Goal: Task Accomplishment & Management: Complete application form

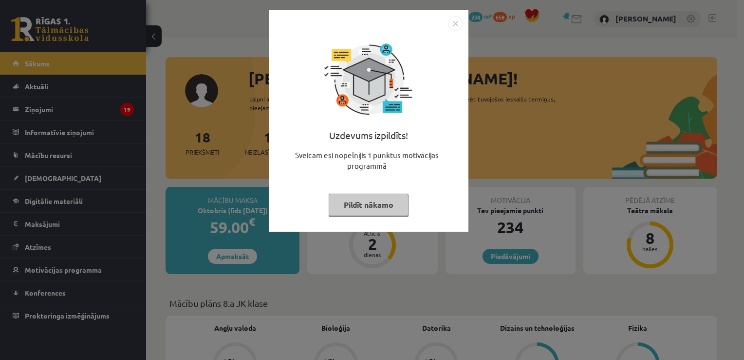
click at [455, 22] on img "Close" at bounding box center [455, 23] width 15 height 15
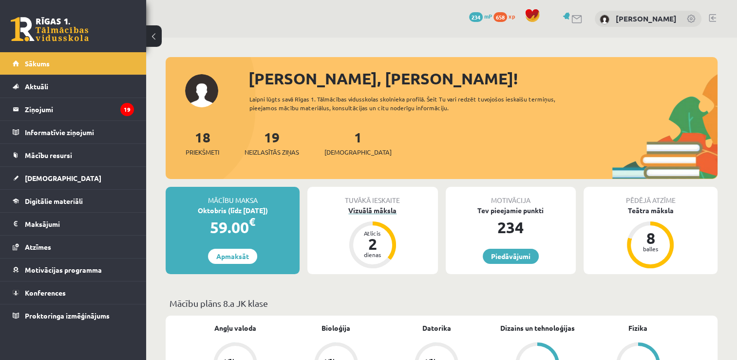
click at [378, 213] on div "Vizuālā māksla" at bounding box center [372, 210] width 130 height 10
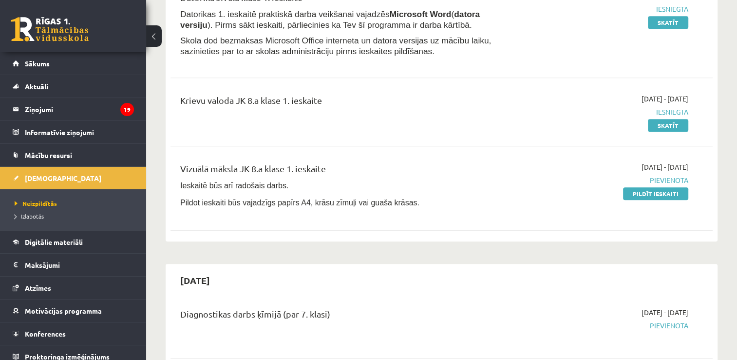
scroll to position [877, 0]
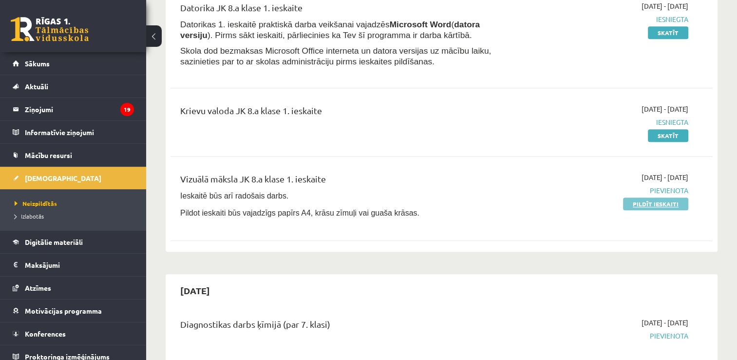
click at [647, 209] on link "Pildīt ieskaiti" at bounding box center [655, 203] width 65 height 13
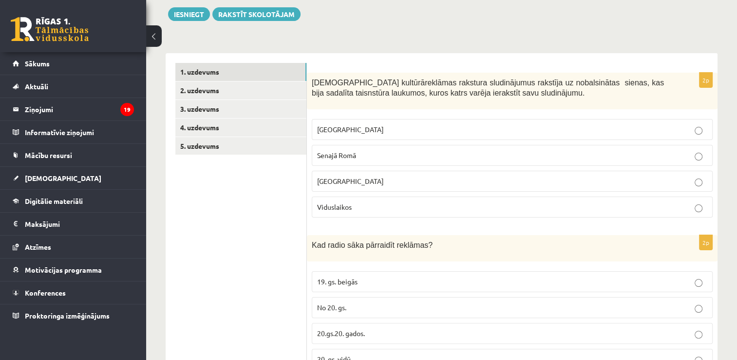
scroll to position [195, 0]
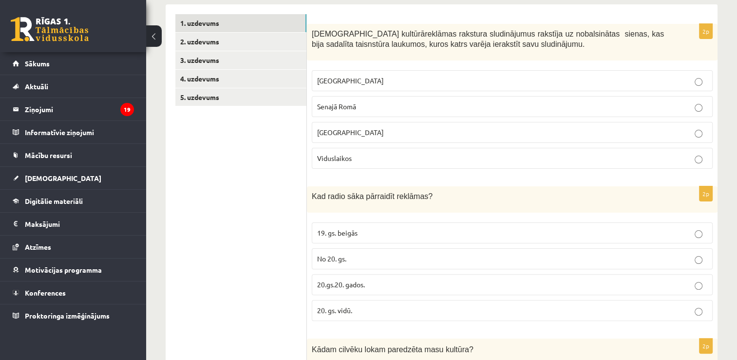
click at [449, 122] on label "Ēģiptē" at bounding box center [512, 132] width 401 height 21
click at [446, 109] on p "Senajā Romā" at bounding box center [512, 106] width 390 height 10
click at [377, 288] on label "20.gs.20. gados." at bounding box center [512, 284] width 401 height 21
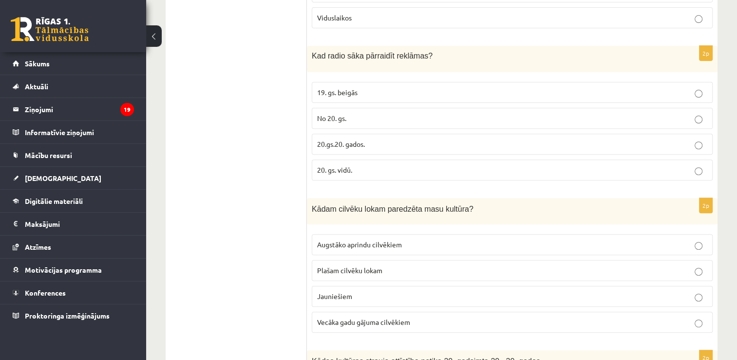
scroll to position [341, 0]
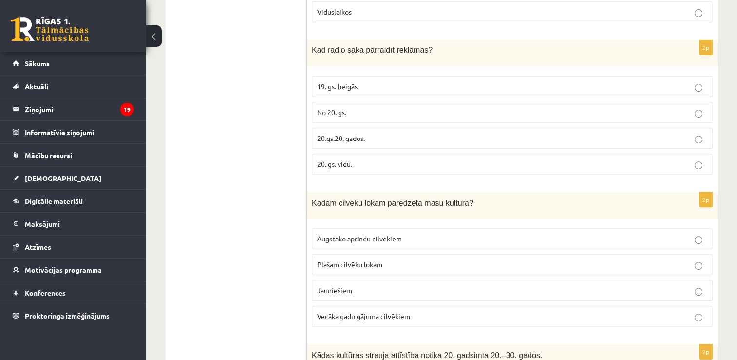
click at [394, 266] on p "Plašam cilvēku lokam" at bounding box center [512, 264] width 390 height 10
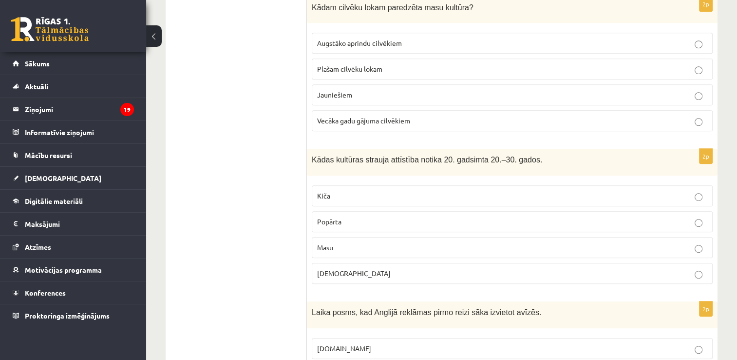
scroll to position [585, 0]
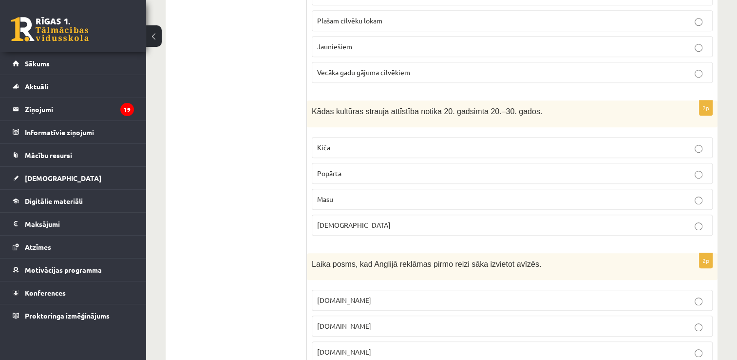
click at [352, 225] on p "Popkultūra" at bounding box center [512, 225] width 390 height 10
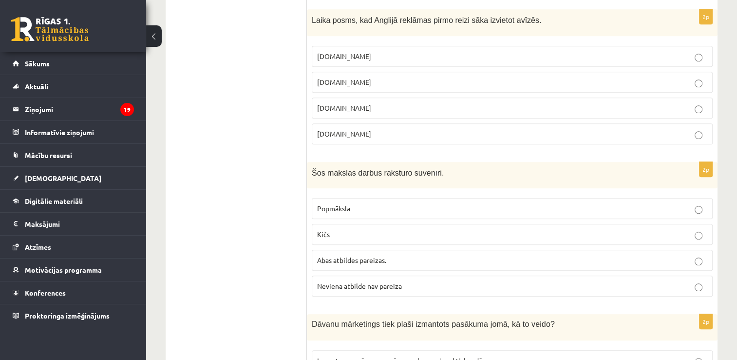
scroll to position [779, 0]
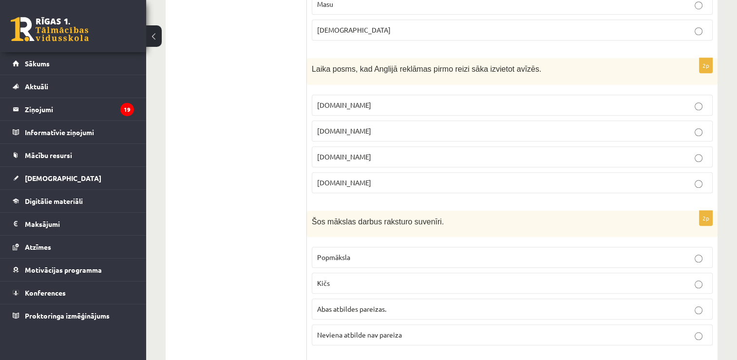
click at [404, 146] on label "17.gs" at bounding box center [512, 156] width 401 height 21
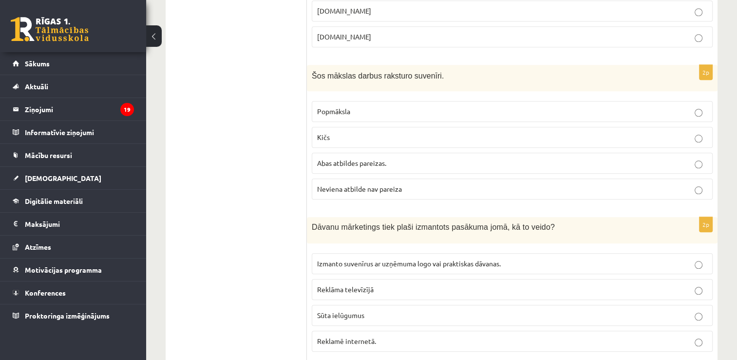
scroll to position [926, 0]
click at [399, 112] on p "Popmāksla" at bounding box center [512, 111] width 390 height 10
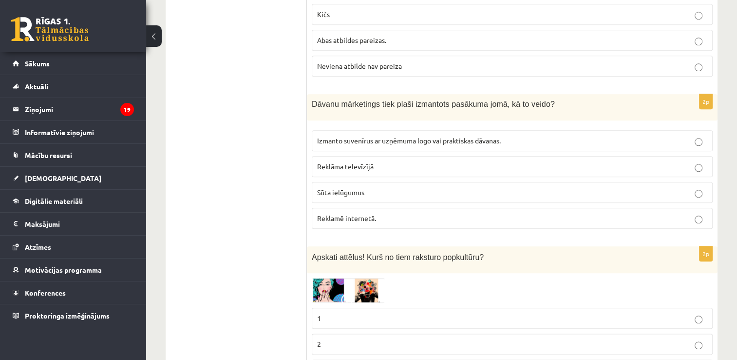
scroll to position [1072, 0]
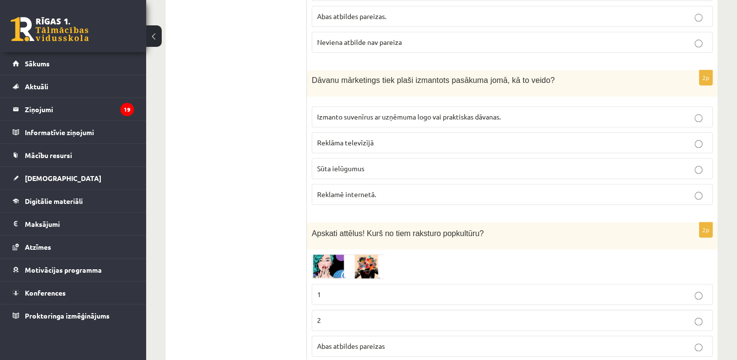
click at [438, 116] on label "Izmanto suvenīrus ar uzņēmuma logo vai praktiskas dāvanas." at bounding box center [512, 116] width 401 height 21
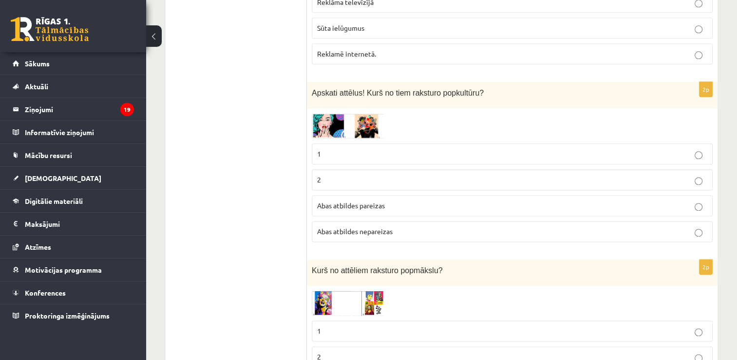
scroll to position [1218, 0]
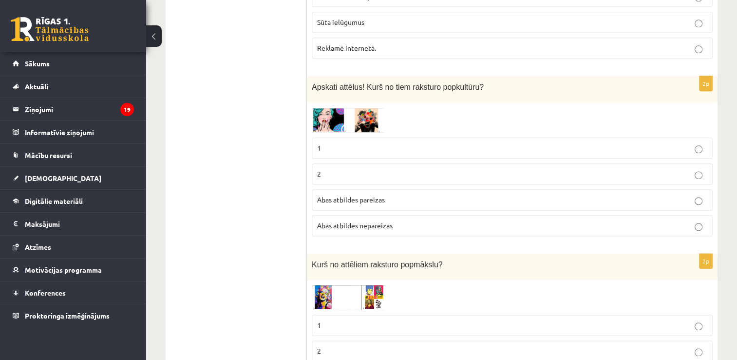
click at [342, 110] on img at bounding box center [348, 120] width 73 height 25
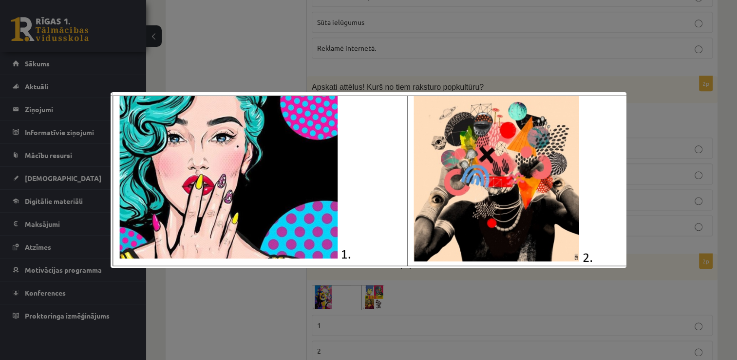
click at [325, 47] on div at bounding box center [368, 180] width 737 height 360
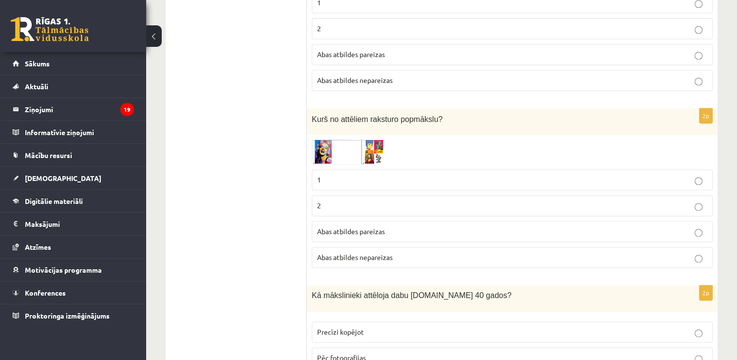
scroll to position [1364, 0]
click at [328, 226] on span "Abas atbildes pareizas" at bounding box center [351, 230] width 68 height 9
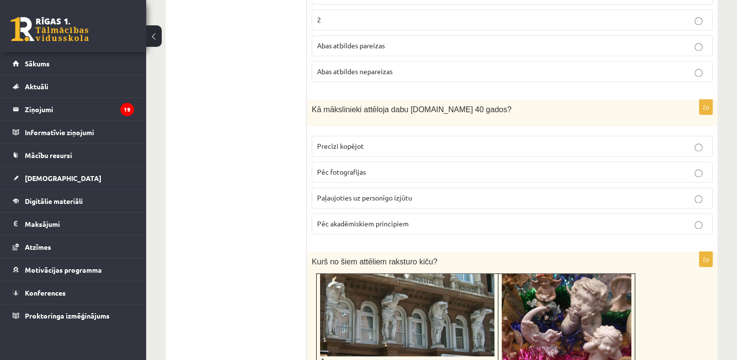
scroll to position [1559, 0]
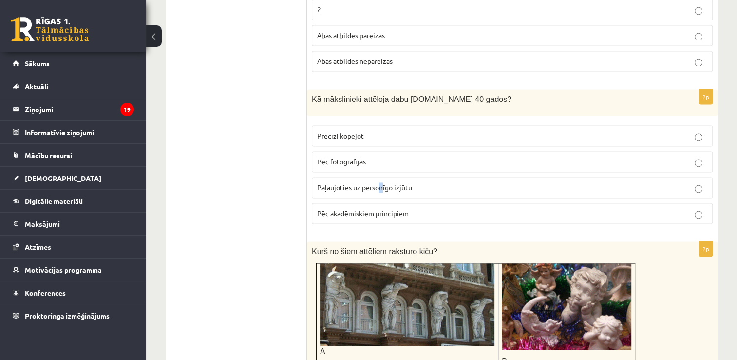
click at [381, 183] on span "Paļaujoties uz personīgo izjūtu" at bounding box center [364, 187] width 95 height 9
drag, startPoint x: 381, startPoint y: 178, endPoint x: 447, endPoint y: 180, distance: 65.8
click at [447, 182] on p "Paļaujoties uz personīgo izjūtu" at bounding box center [512, 187] width 390 height 10
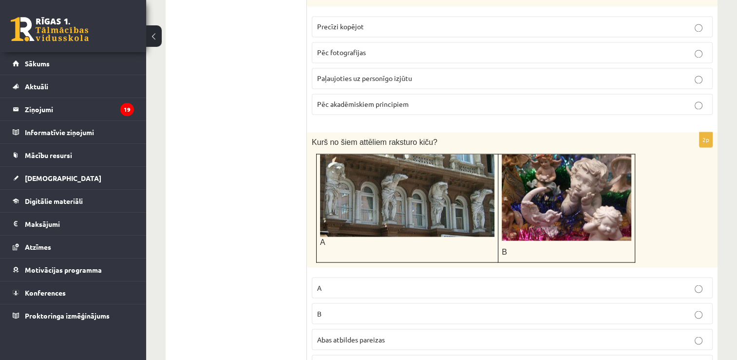
scroll to position [1705, 0]
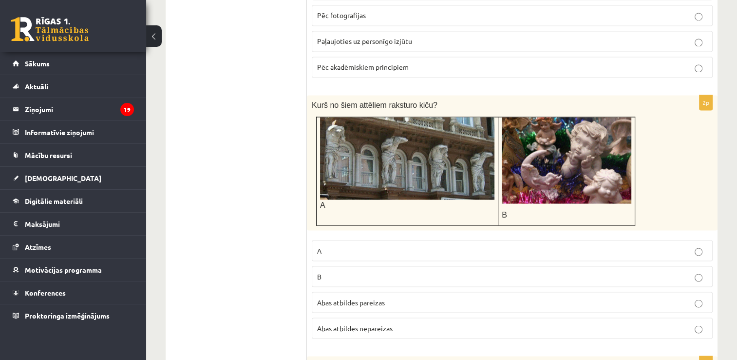
click at [440, 144] on img at bounding box center [407, 158] width 174 height 82
click at [487, 131] on img at bounding box center [407, 158] width 174 height 82
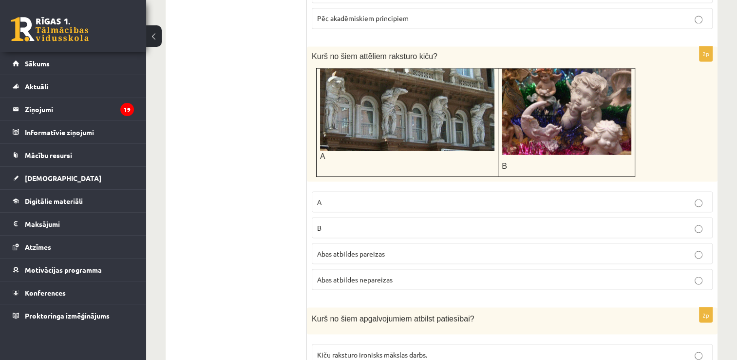
click at [363, 196] on p "A" at bounding box center [512, 201] width 390 height 10
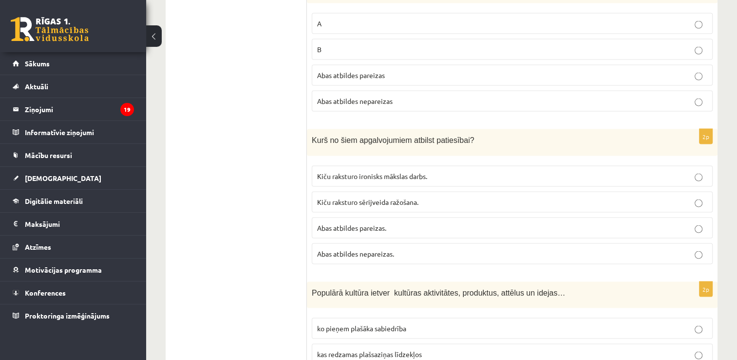
scroll to position [1949, 0]
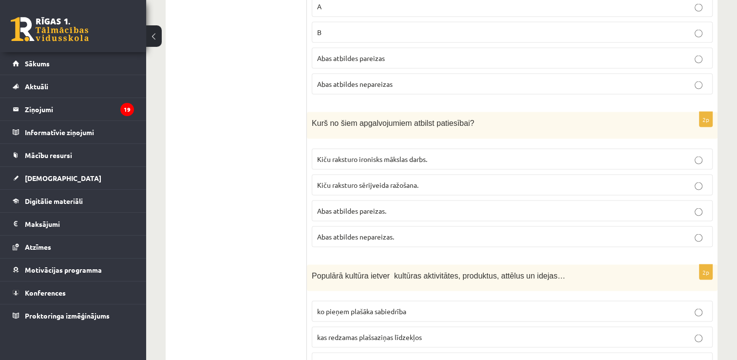
click at [414, 154] on label "Kiču raksturo ironisks mākslas darbs." at bounding box center [512, 159] width 401 height 21
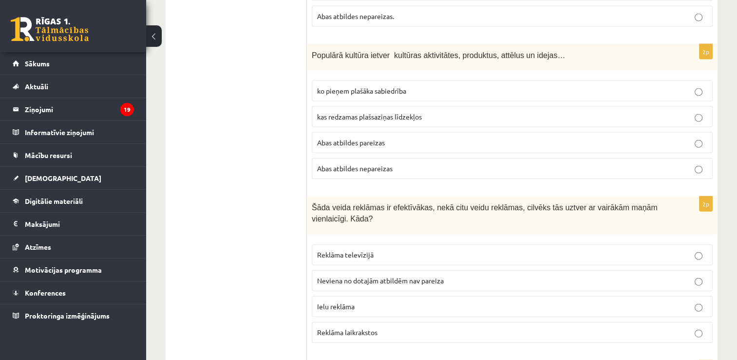
scroll to position [2192, 0]
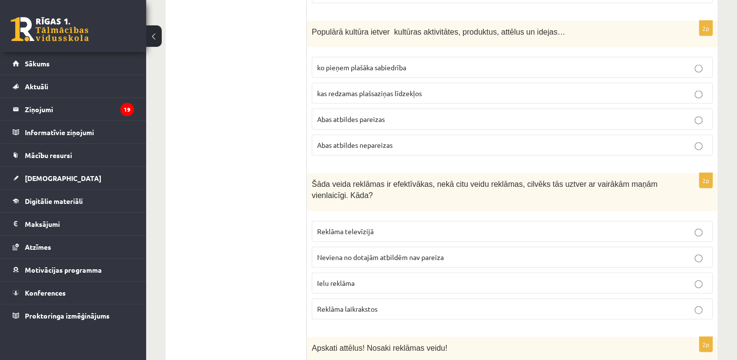
click at [401, 114] on p "Abas atbildes pareizas" at bounding box center [512, 119] width 390 height 10
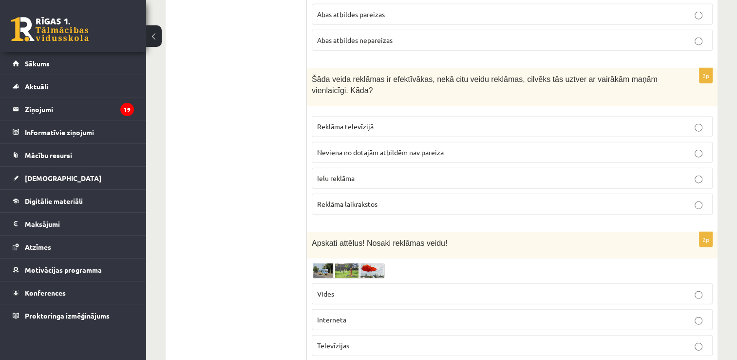
scroll to position [2338, 0]
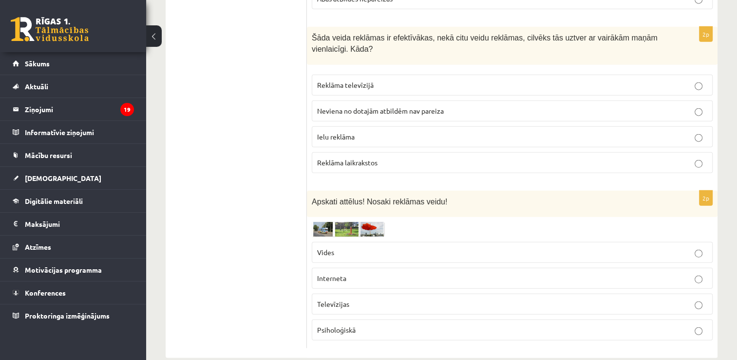
click at [381, 80] on p "Reklāma televīzijā" at bounding box center [512, 85] width 390 height 10
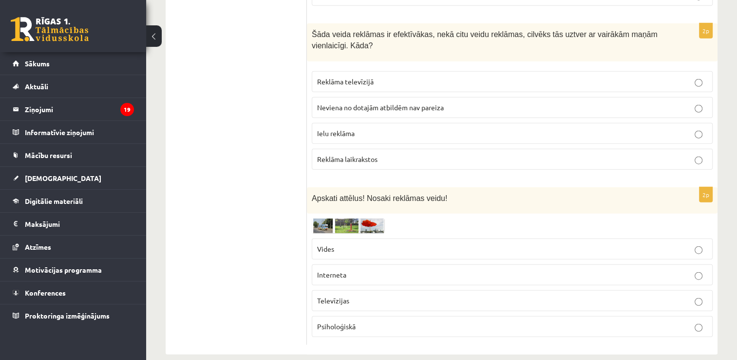
scroll to position [2342, 0]
click at [371, 218] on img at bounding box center [348, 225] width 73 height 15
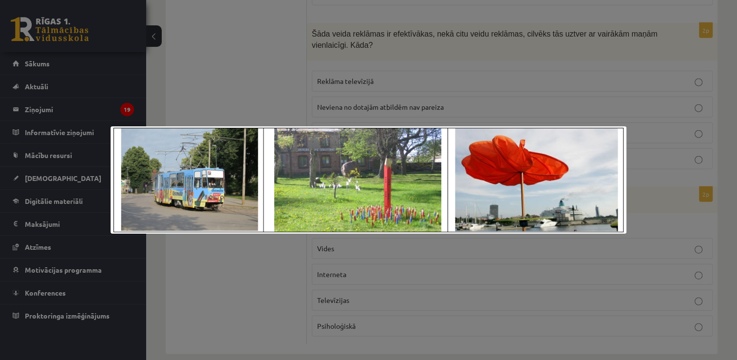
click at [416, 269] on div at bounding box center [368, 180] width 737 height 360
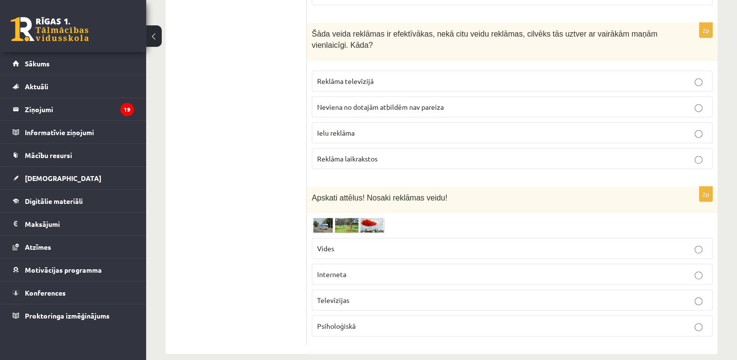
click at [353, 243] on p "Vides" at bounding box center [512, 248] width 390 height 10
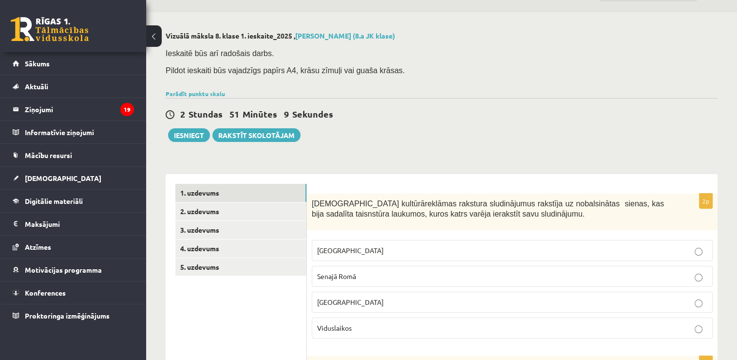
scroll to position [0, 0]
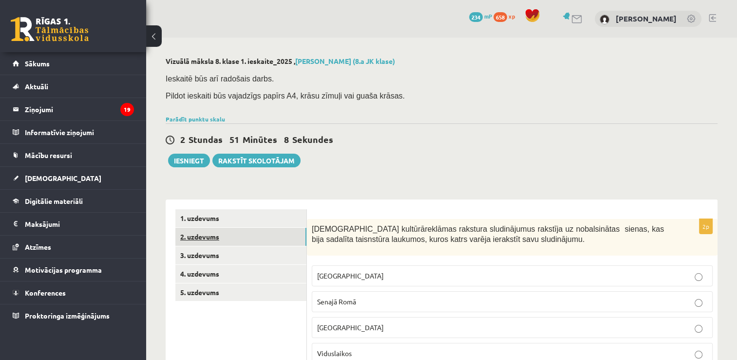
click at [218, 238] on link "2. uzdevums" at bounding box center [240, 236] width 131 height 18
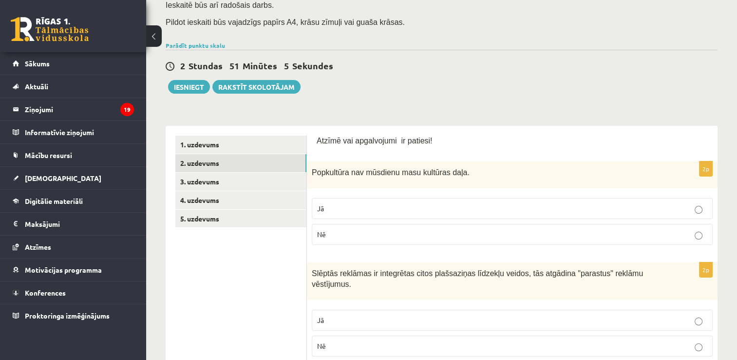
scroll to position [97, 0]
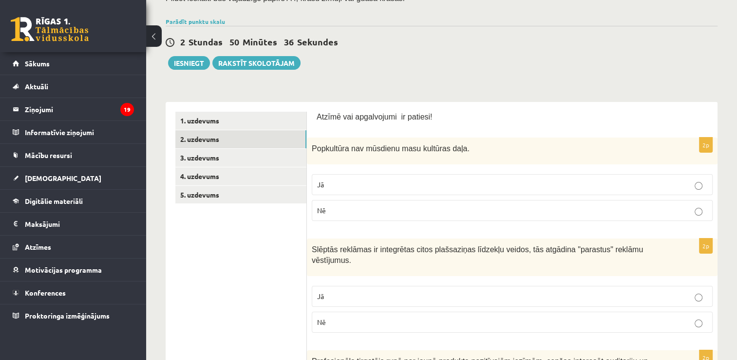
click at [339, 208] on p "Nē" at bounding box center [512, 210] width 390 height 10
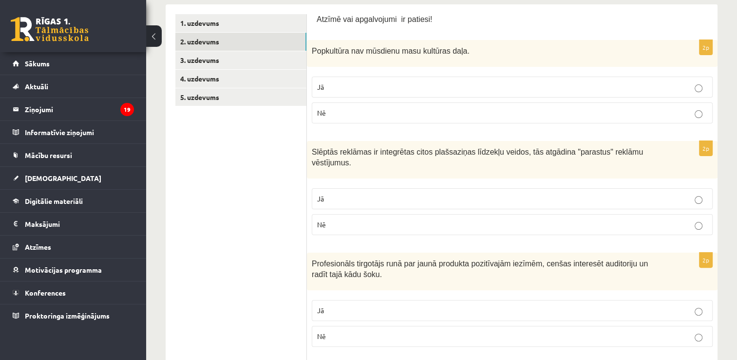
scroll to position [244, 0]
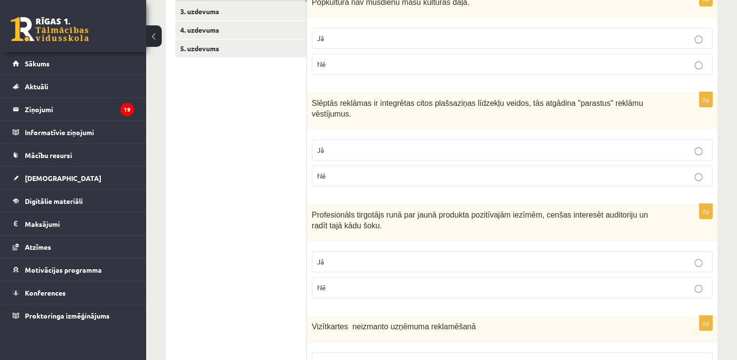
click at [346, 145] on p "Jā" at bounding box center [512, 150] width 390 height 10
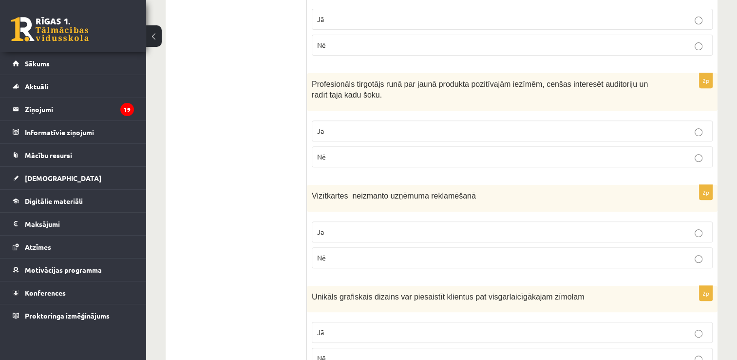
scroll to position [390, 0]
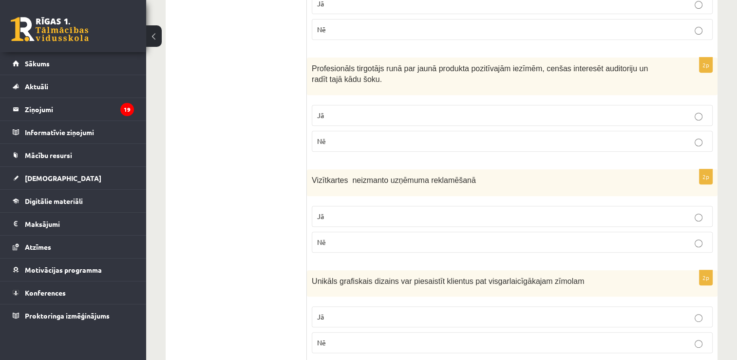
click at [355, 110] on p "Jā" at bounding box center [512, 115] width 390 height 10
click at [340, 136] on p "Nē" at bounding box center [512, 141] width 390 height 10
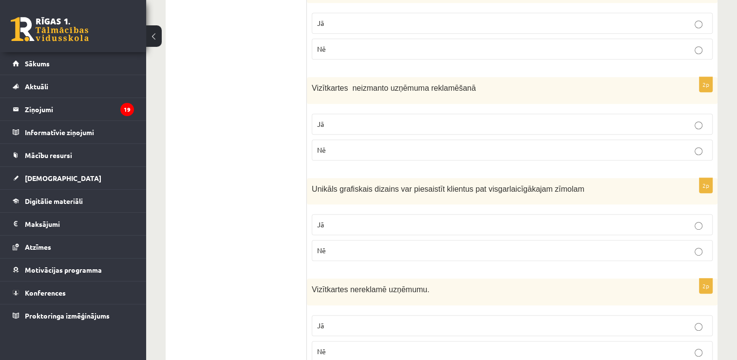
scroll to position [487, 0]
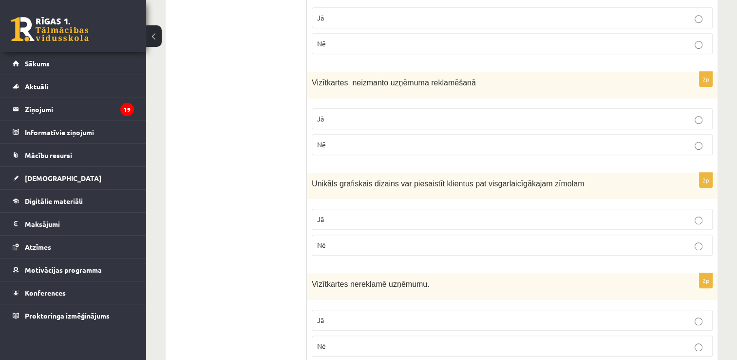
click at [368, 134] on label "Nē" at bounding box center [512, 144] width 401 height 21
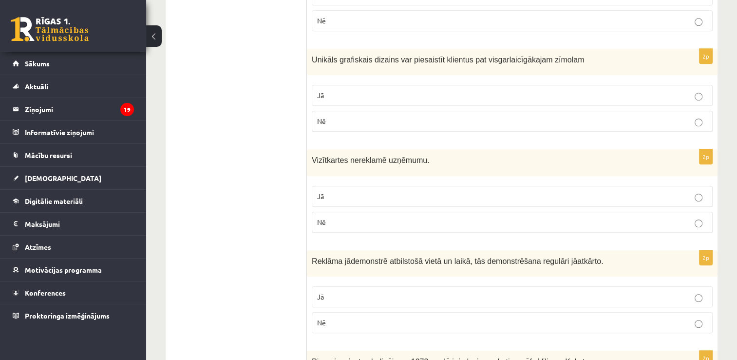
scroll to position [633, 0]
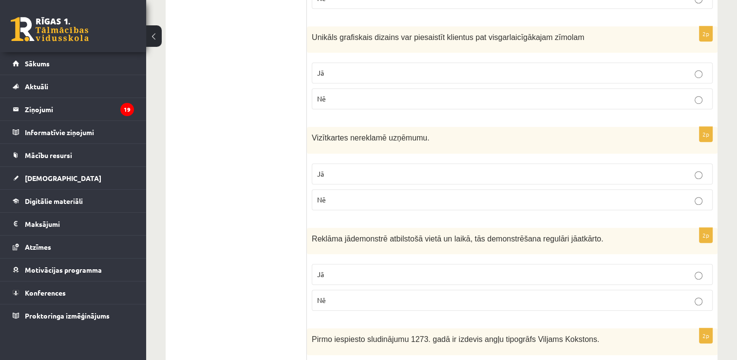
click at [366, 68] on p "Jā" at bounding box center [512, 73] width 390 height 10
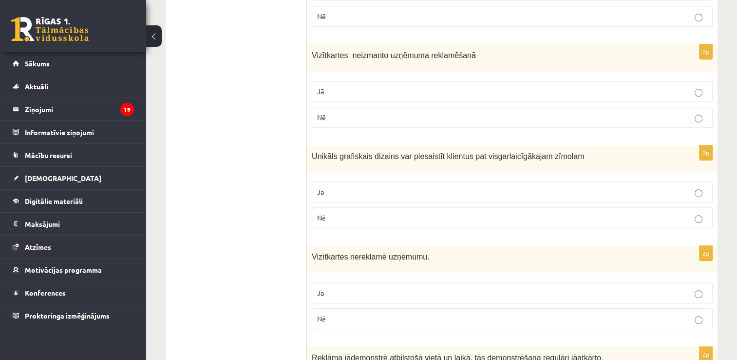
scroll to position [536, 0]
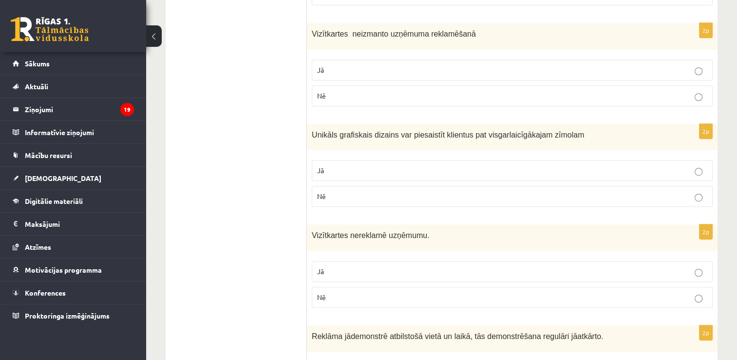
click at [377, 65] on p "Jā" at bounding box center [512, 70] width 390 height 10
click at [377, 85] on label "Nē" at bounding box center [512, 95] width 401 height 21
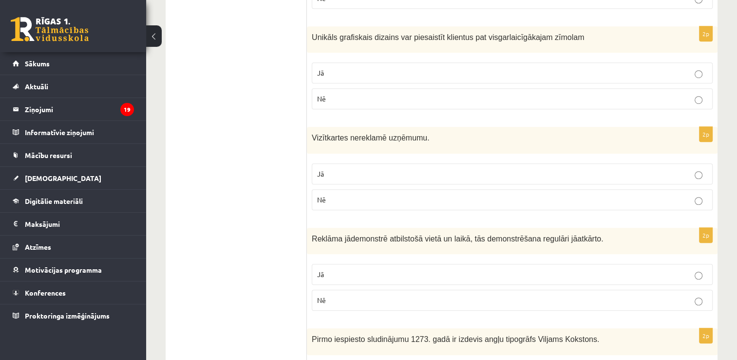
scroll to position [682, 0]
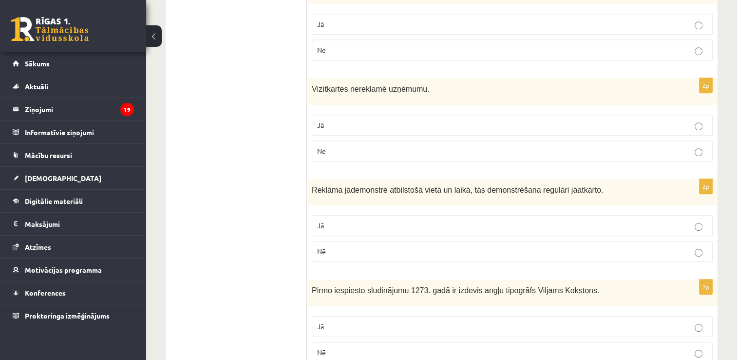
click at [389, 146] on p "Nē" at bounding box center [512, 151] width 390 height 10
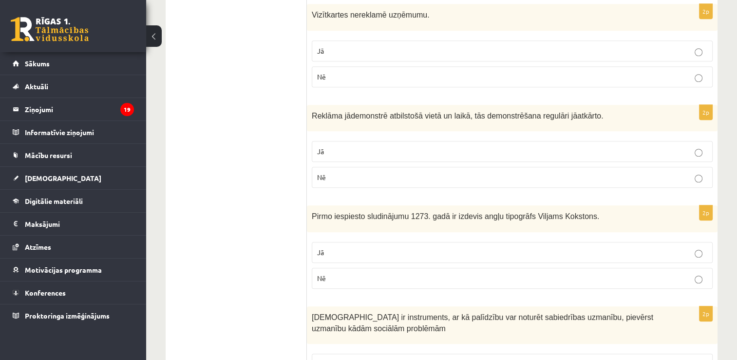
scroll to position [779, 0]
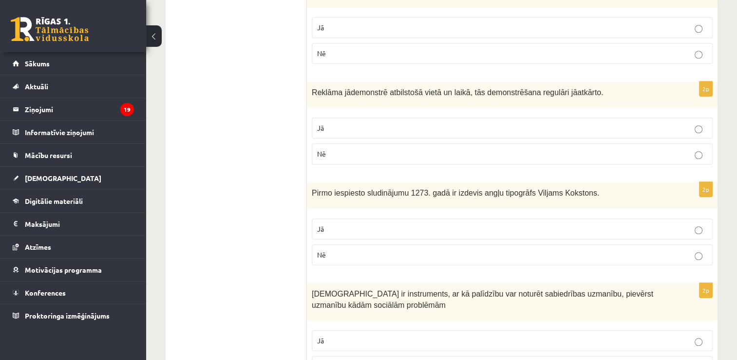
click at [364, 148] on label "Nē" at bounding box center [512, 153] width 401 height 21
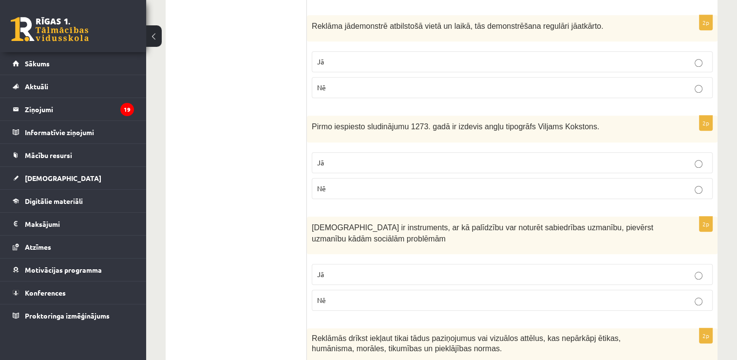
scroll to position [877, 0]
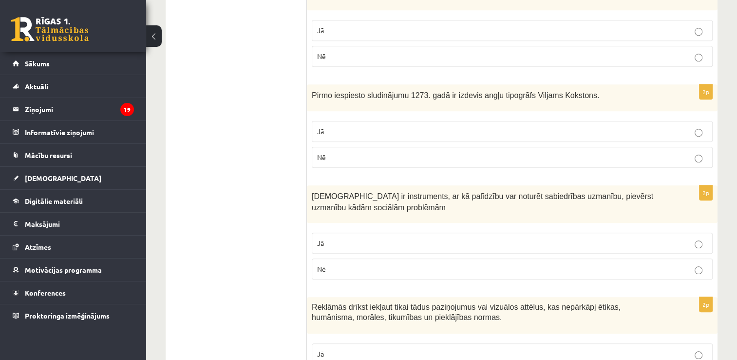
click at [394, 126] on p "Jā" at bounding box center [512, 131] width 390 height 10
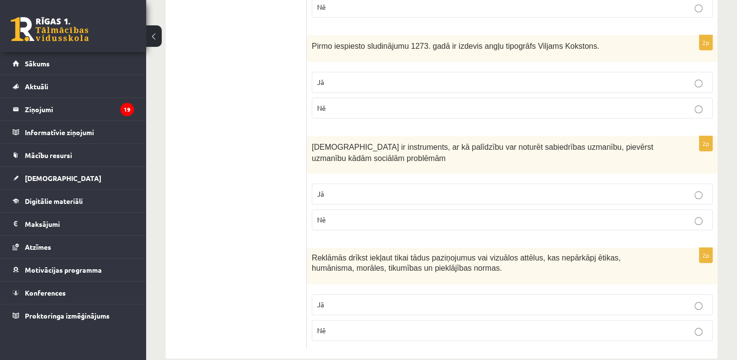
scroll to position [927, 0]
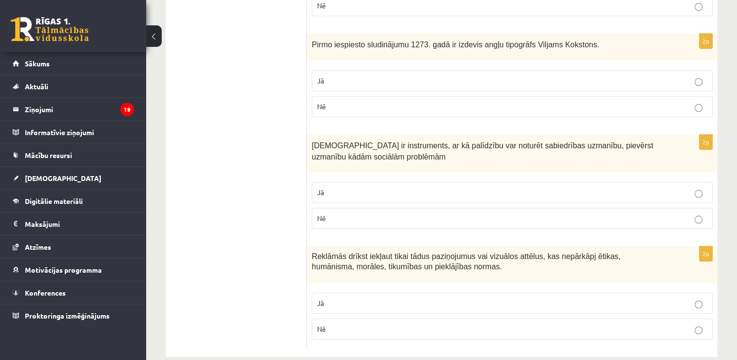
click at [389, 177] on fieldset "Jā Nē" at bounding box center [512, 204] width 401 height 55
drag, startPoint x: -2, startPoint y: 179, endPoint x: -2, endPoint y: 196, distance: 16.6
drag, startPoint x: -2, startPoint y: 196, endPoint x: 261, endPoint y: 78, distance: 288.1
click at [364, 298] on p "Jā" at bounding box center [512, 303] width 390 height 10
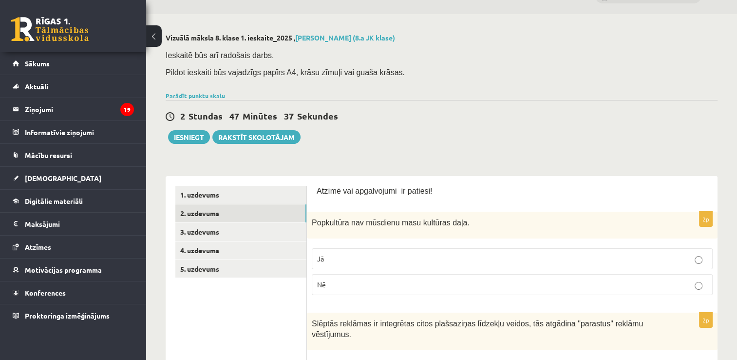
scroll to position [0, 0]
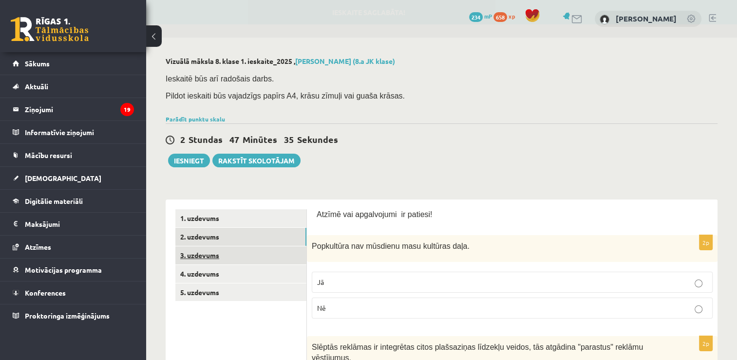
click at [203, 252] on link "3. uzdevums" at bounding box center [240, 255] width 131 height 18
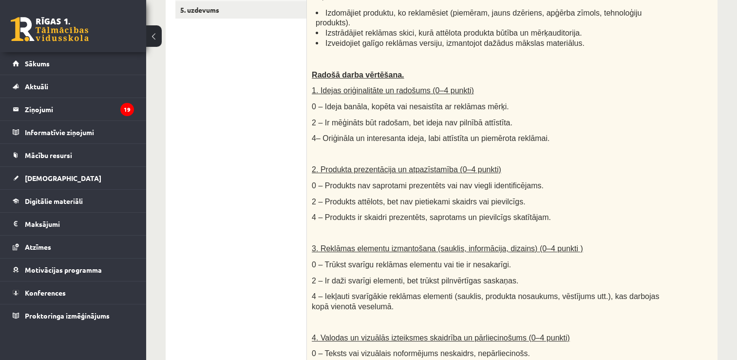
scroll to position [244, 0]
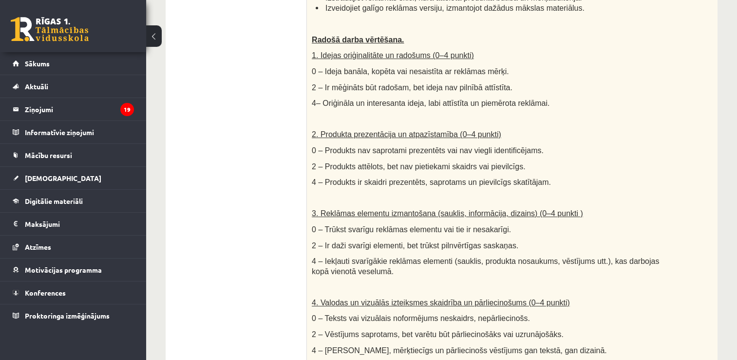
scroll to position [341, 0]
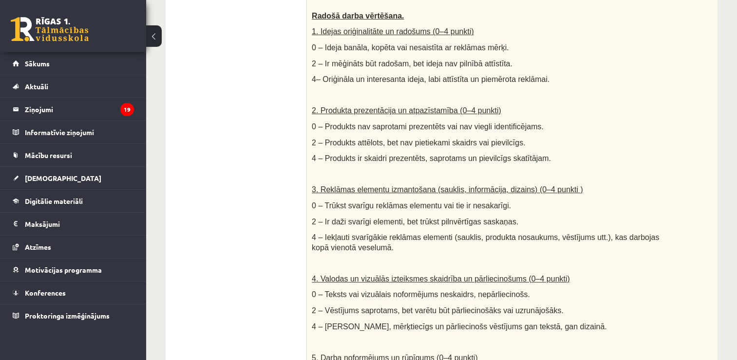
drag, startPoint x: 303, startPoint y: 69, endPoint x: 296, endPoint y: 69, distance: 6.8
click at [296, 69] on ul "1. uzdevums 2. uzdevums 3. uzdevums 4. uzdevums 5. uzdevums" at bounding box center [241, 276] width 132 height 817
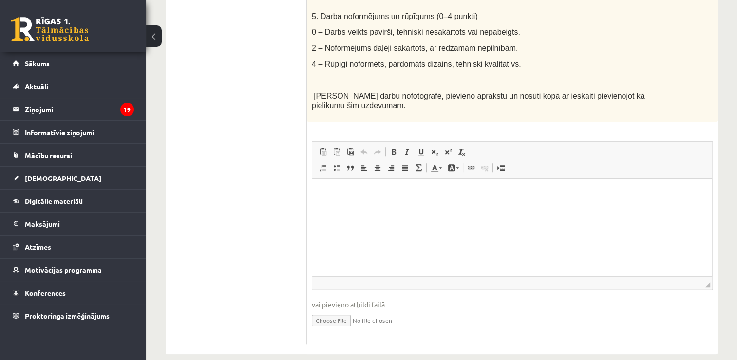
scroll to position [684, 0]
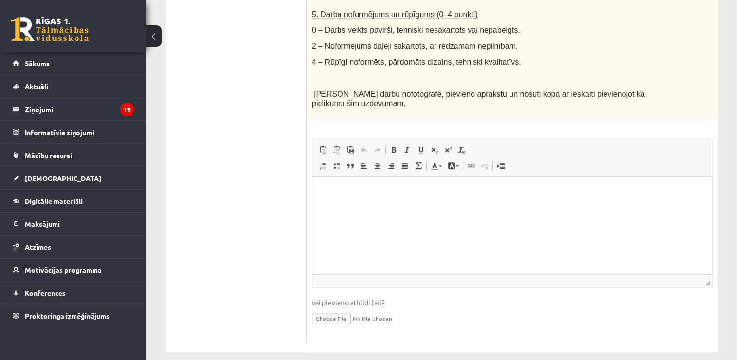
click at [326, 307] on input "file" at bounding box center [512, 317] width 401 height 20
drag, startPoint x: 329, startPoint y: 304, endPoint x: 328, endPoint y: 312, distance: 7.9
click at [327, 316] on fieldset "Rich Text Editor, wiswyg-editor-user-answer-47433813162120 Redaktora rīkjoslas …" at bounding box center [512, 238] width 401 height 198
click at [327, 307] on input "file" at bounding box center [512, 317] width 401 height 20
click at [326, 307] on input "file" at bounding box center [512, 317] width 401 height 20
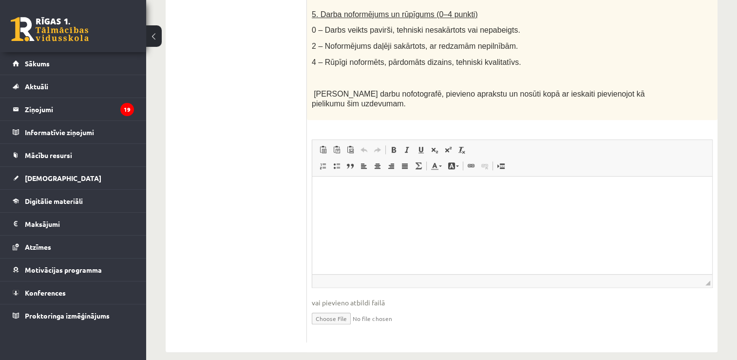
type input "**********"
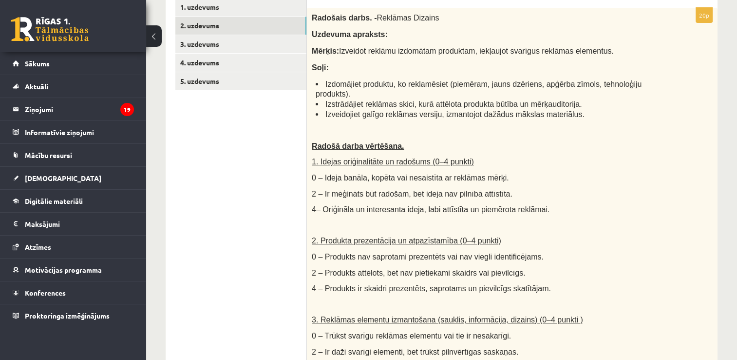
scroll to position [197, 0]
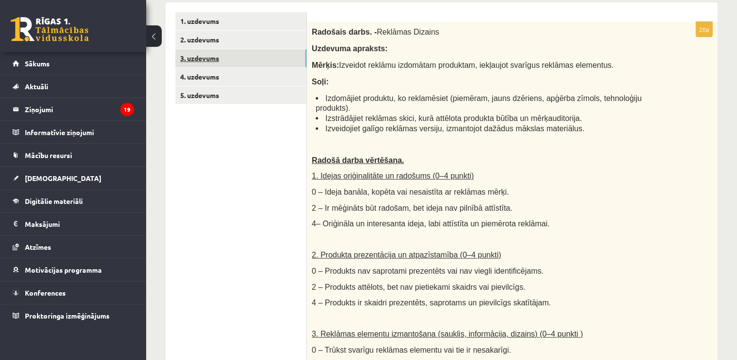
click at [201, 55] on link "3. uzdevums" at bounding box center [240, 58] width 131 height 18
click at [197, 73] on link "4. uzdevums" at bounding box center [240, 77] width 131 height 18
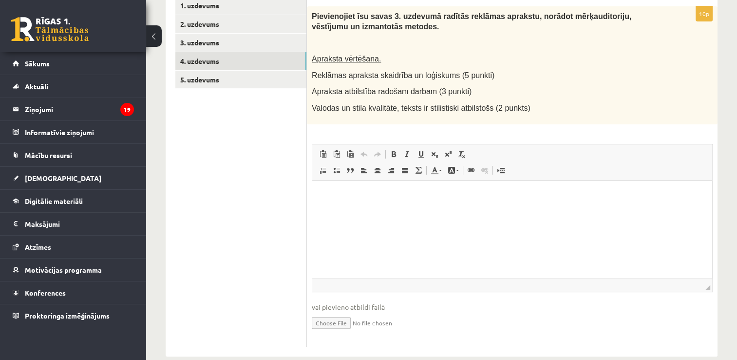
scroll to position [227, 0]
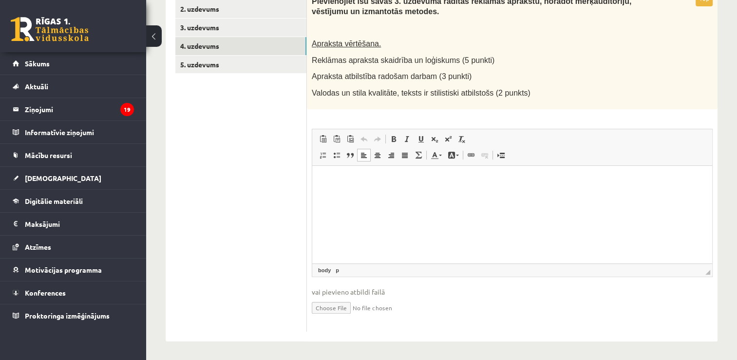
click at [336, 173] on html at bounding box center [512, 180] width 400 height 30
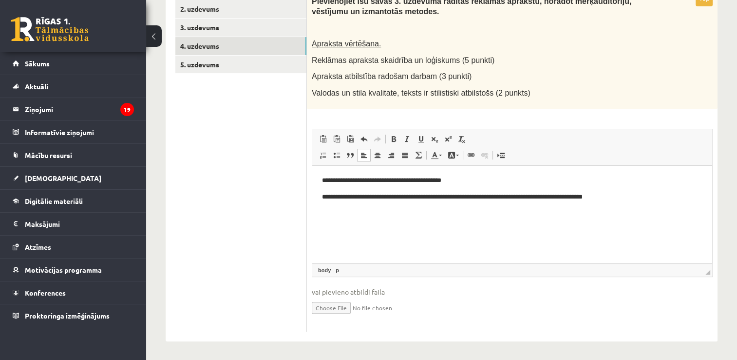
click at [473, 179] on p "**********" at bounding box center [512, 180] width 381 height 10
click at [226, 58] on link "5. uzdevums" at bounding box center [240, 65] width 131 height 18
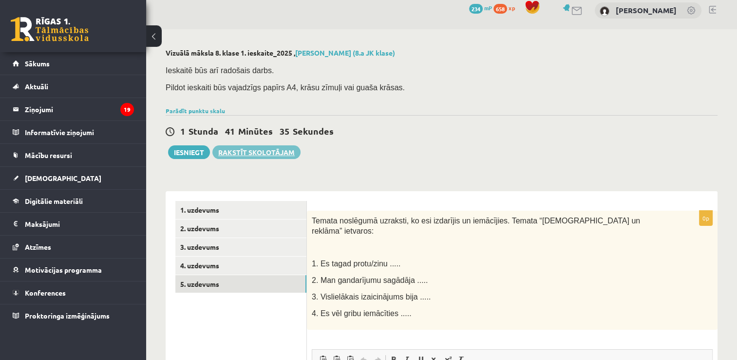
scroll to position [0, 0]
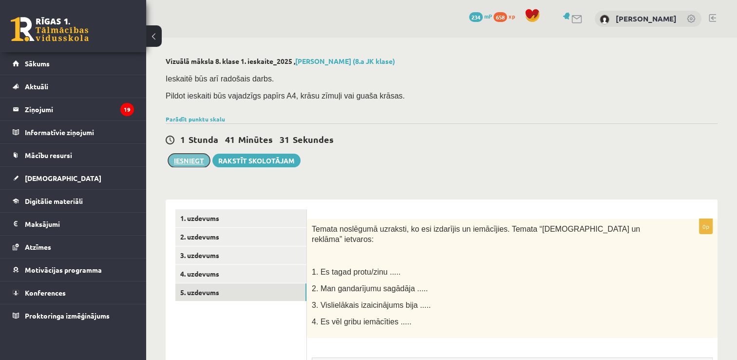
click at [195, 162] on button "Iesniegt" at bounding box center [189, 160] width 42 height 14
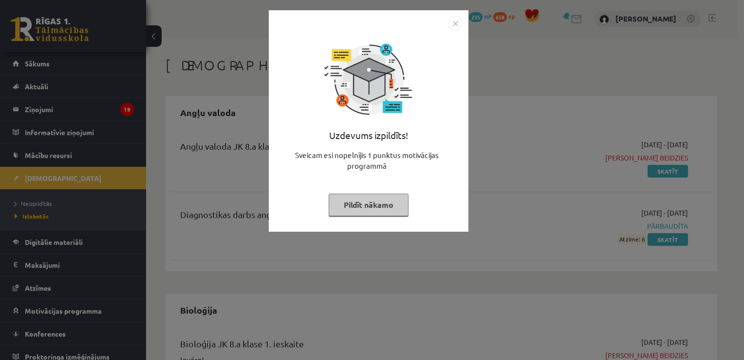
click at [455, 21] on img "Close" at bounding box center [455, 23] width 15 height 15
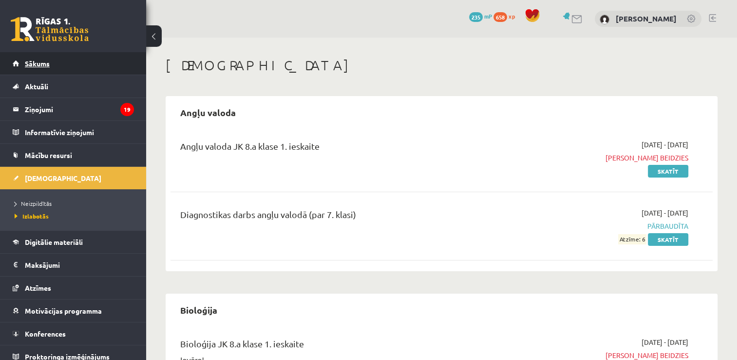
click at [35, 64] on span "Sākums" at bounding box center [37, 63] width 25 height 9
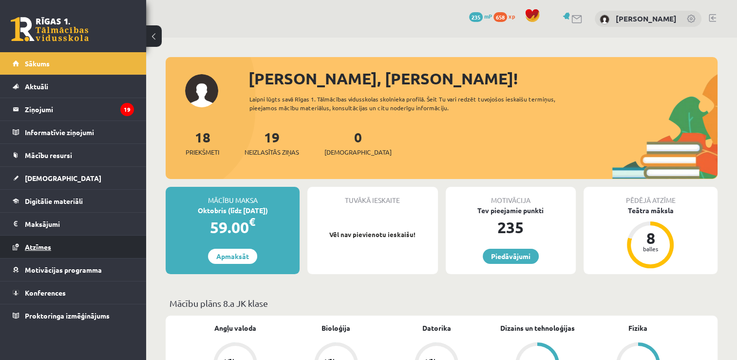
click at [34, 244] on span "Atzīmes" at bounding box center [38, 246] width 26 height 9
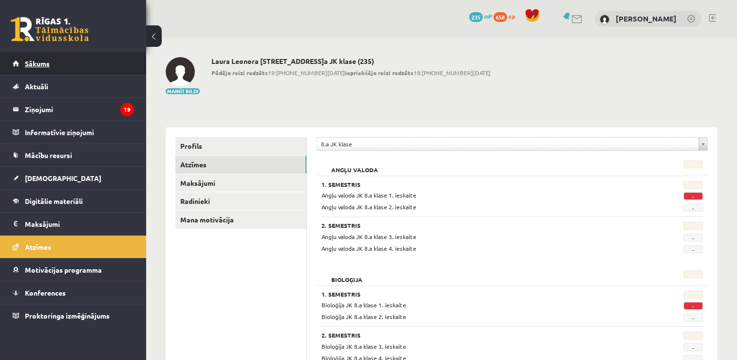
click at [58, 62] on link "Sākums" at bounding box center [73, 63] width 121 height 22
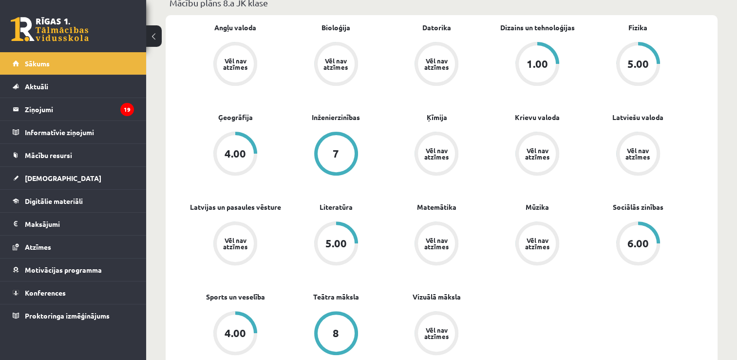
scroll to position [292, 0]
